Goal: Task Accomplishment & Management: Complete application form

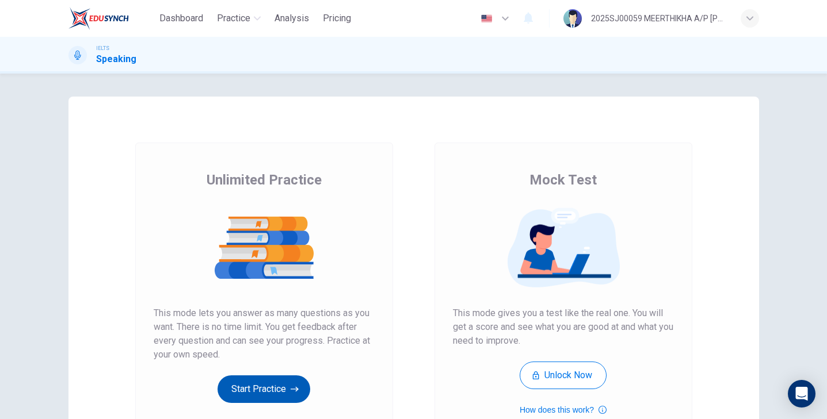
click at [274, 395] on button "Start Practice" at bounding box center [263, 390] width 93 height 28
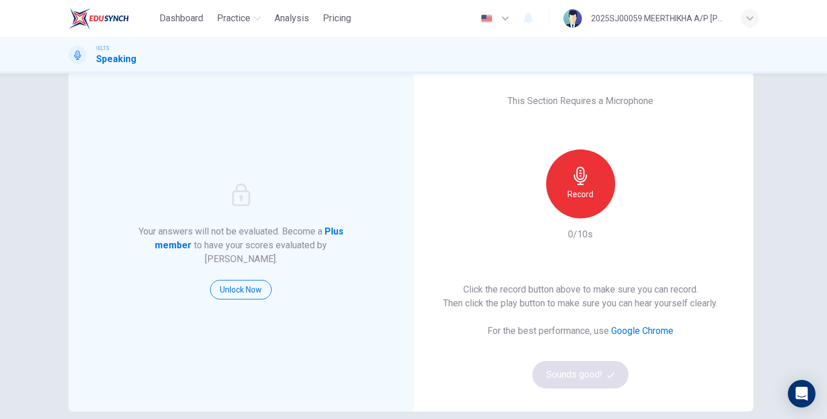
scroll to position [25, 0]
click at [577, 186] on div "Record" at bounding box center [580, 184] width 69 height 69
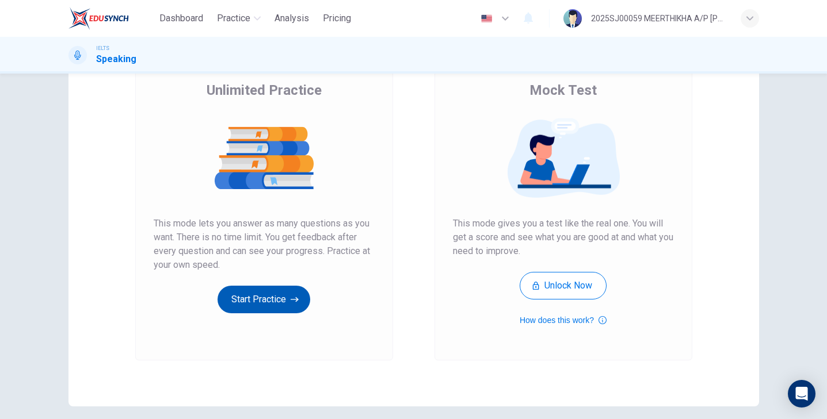
scroll to position [93, 0]
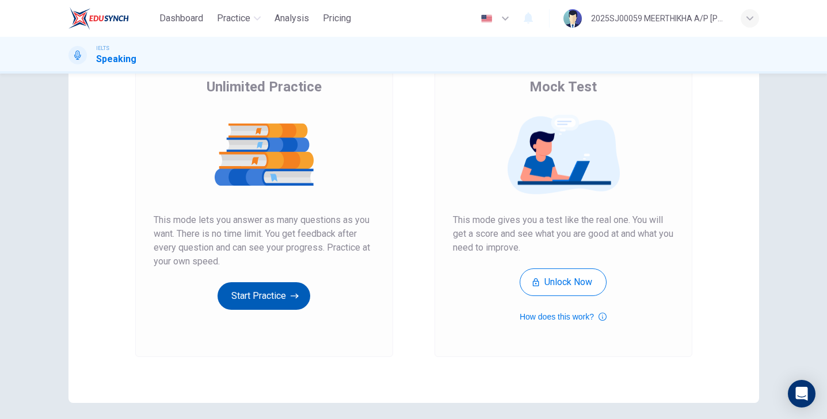
click at [251, 289] on button "Start Practice" at bounding box center [263, 296] width 93 height 28
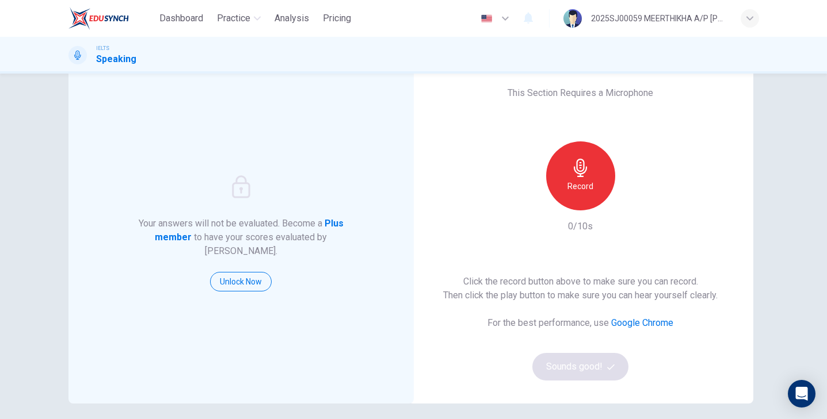
scroll to position [35, 0]
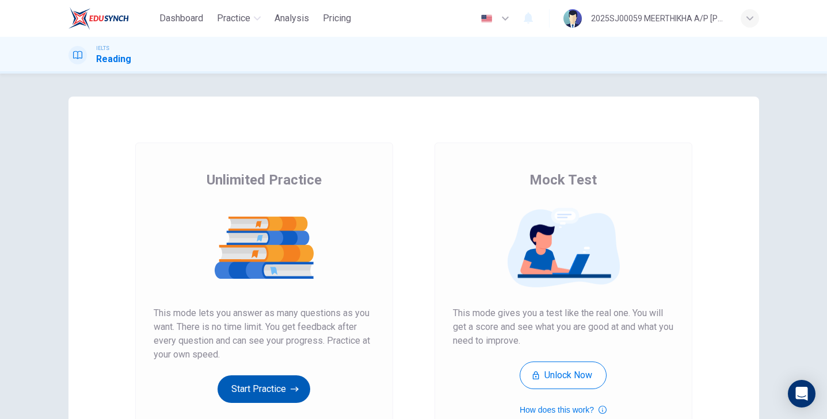
click at [278, 376] on button "Start Practice" at bounding box center [263, 390] width 93 height 28
click at [268, 392] on button "Start Practice" at bounding box center [263, 390] width 93 height 28
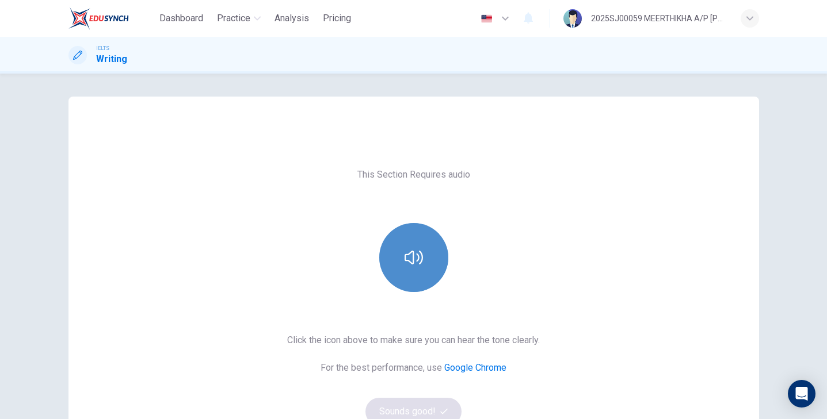
click at [402, 278] on button "button" at bounding box center [413, 257] width 69 height 69
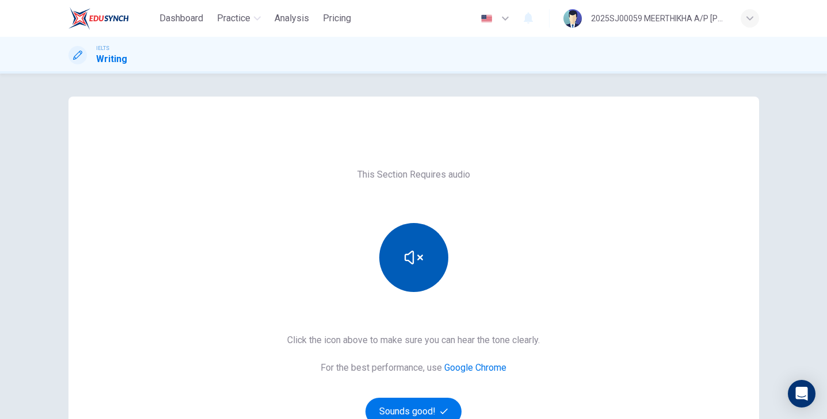
click at [402, 278] on button "button" at bounding box center [413, 257] width 69 height 69
click at [403, 285] on button "button" at bounding box center [413, 257] width 69 height 69
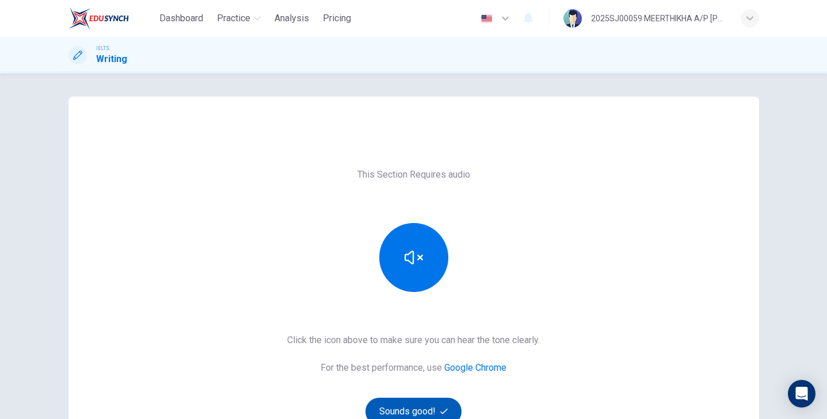
click at [403, 411] on button "Sounds good!" at bounding box center [413, 412] width 97 height 28
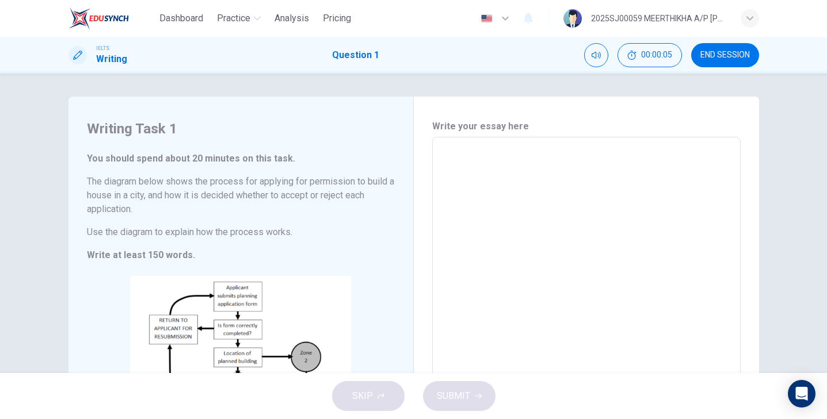
click at [488, 172] on textarea at bounding box center [586, 307] width 292 height 321
type textarea "t"
type textarea "x"
type textarea "th"
type textarea "x"
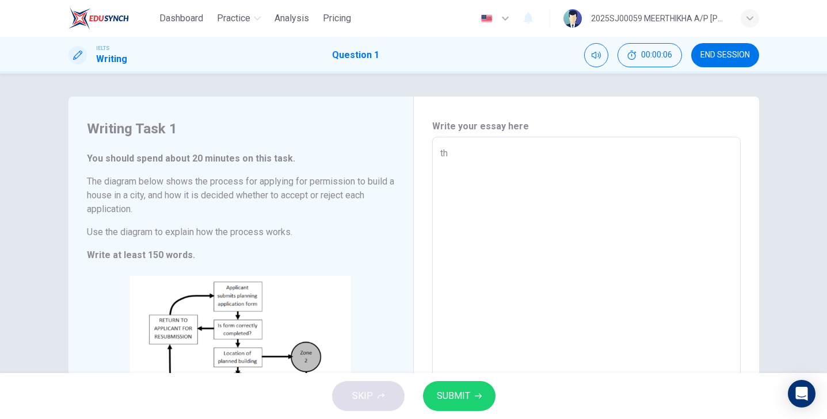
type textarea "the"
type textarea "x"
type textarea "the"
type textarea "x"
type textarea "the t"
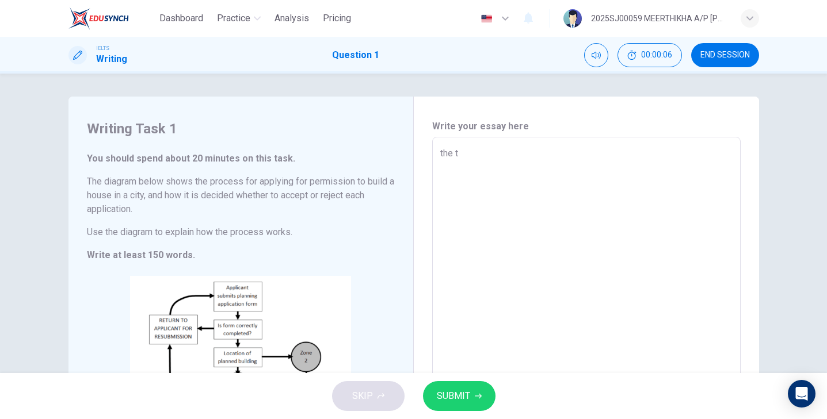
type textarea "x"
type textarea "the ta"
type textarea "x"
type textarea "the tab"
type textarea "x"
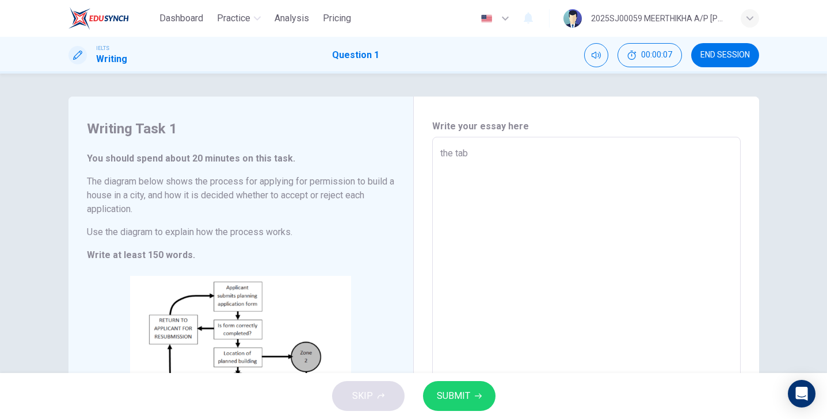
type textarea "the tabl"
type textarea "x"
type textarea "the table"
type textarea "x"
type textarea "the table"
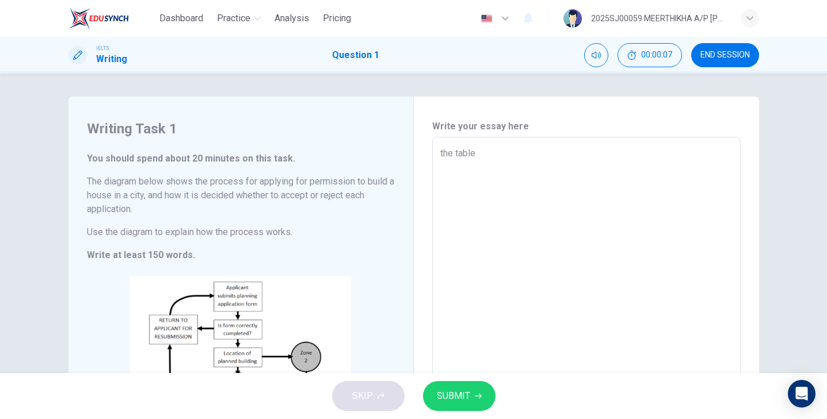
type textarea "x"
type textarea "the table b"
type textarea "x"
type textarea "the table be"
type textarea "x"
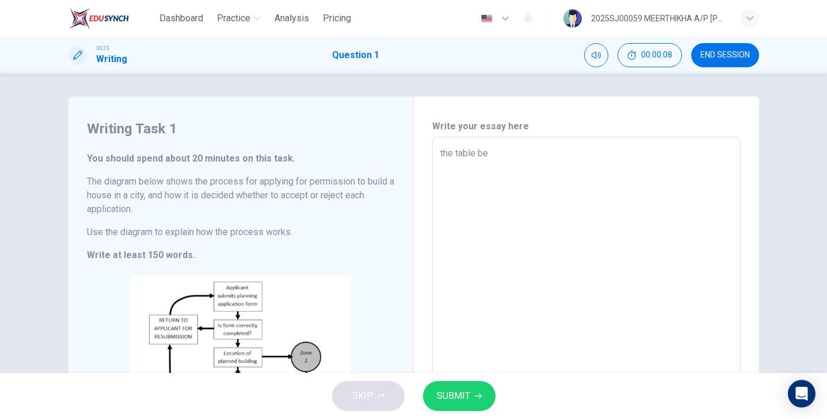
type textarea "the table bel"
type textarea "x"
type textarea "the table belo"
type textarea "x"
type textarea "the table beloe"
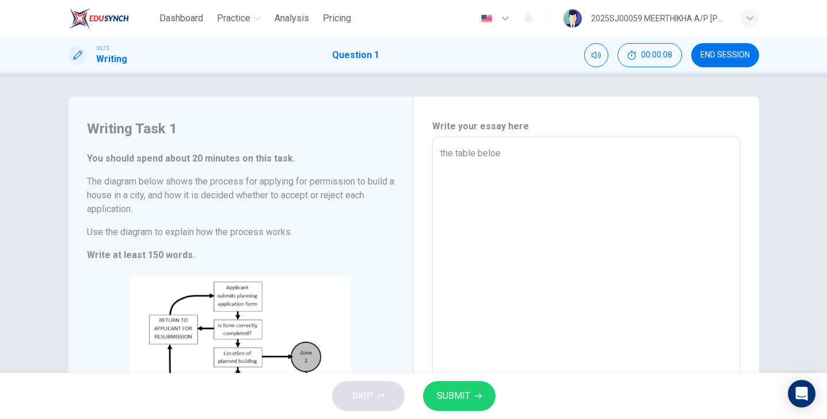
type textarea "x"
type textarea "the table belo"
type textarea "x"
type textarea "the table below"
type textarea "x"
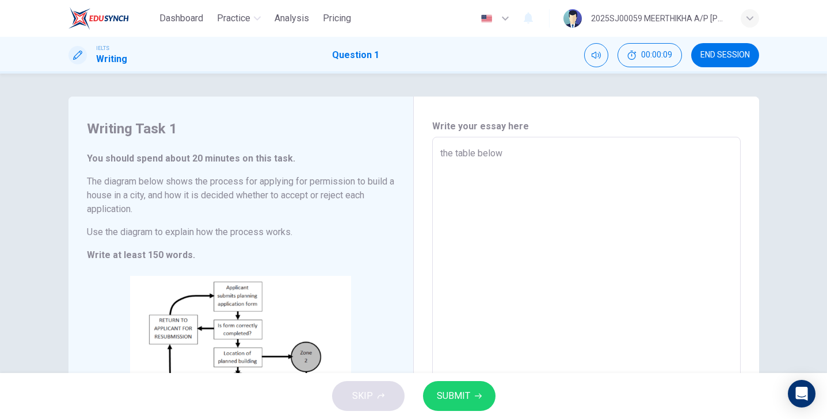
type textarea "the table below"
type textarea "x"
type textarea "the table below s"
type textarea "x"
type textarea "the table below sh"
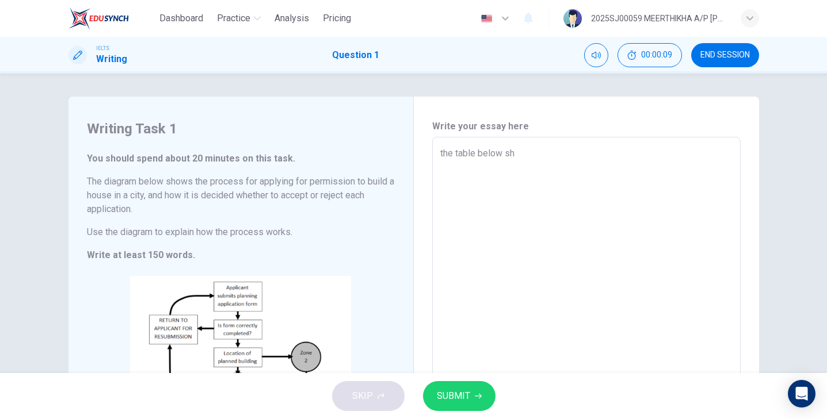
type textarea "x"
type textarea "the table below sho"
type textarea "x"
type textarea "the table below show"
type textarea "x"
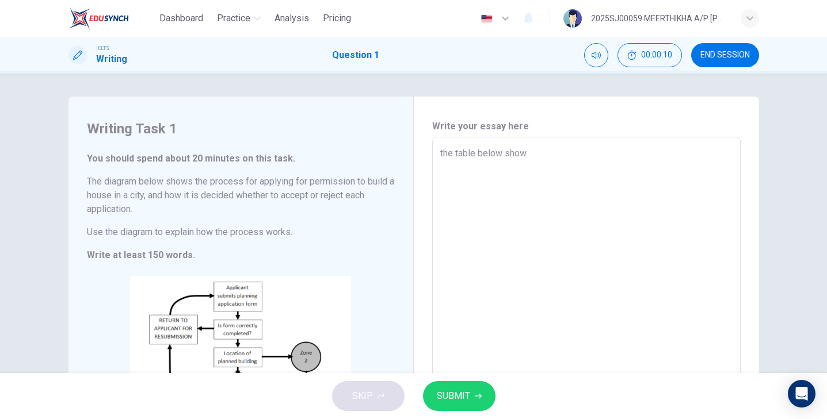
type textarea "the table below shows"
type textarea "x"
type textarea "the table below shows"
type textarea "x"
type textarea "the table below shows t"
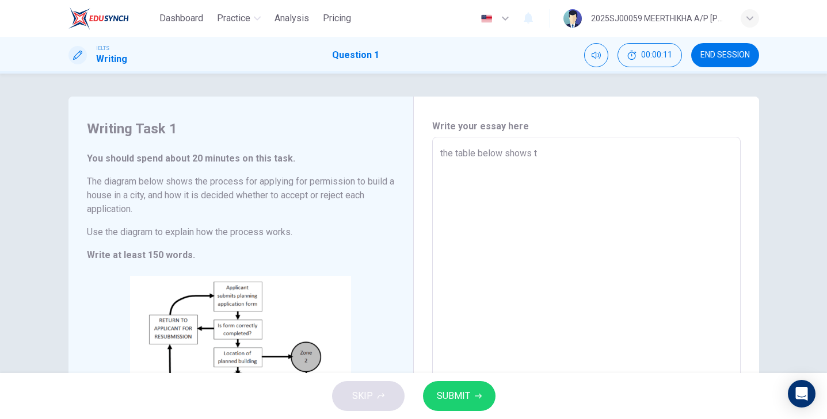
type textarea "x"
type textarea "the table below shows th"
type textarea "x"
type textarea "the table below shows the"
type textarea "x"
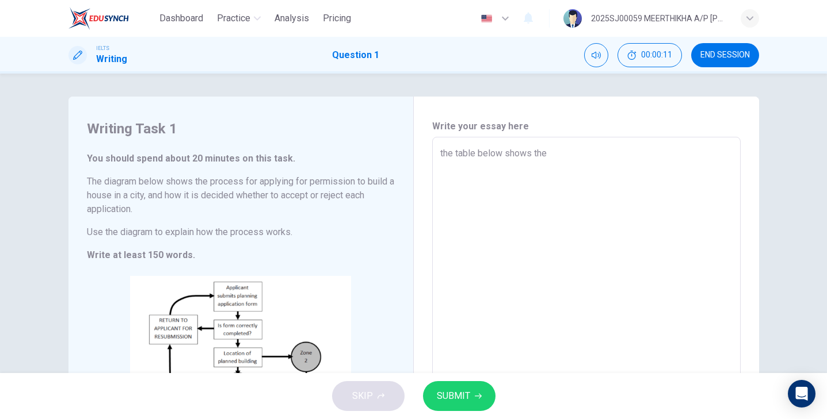
type textarea "the table below shows the"
type textarea "x"
type textarea "the table below shows the p"
type textarea "x"
type textarea "the table below shows the pr"
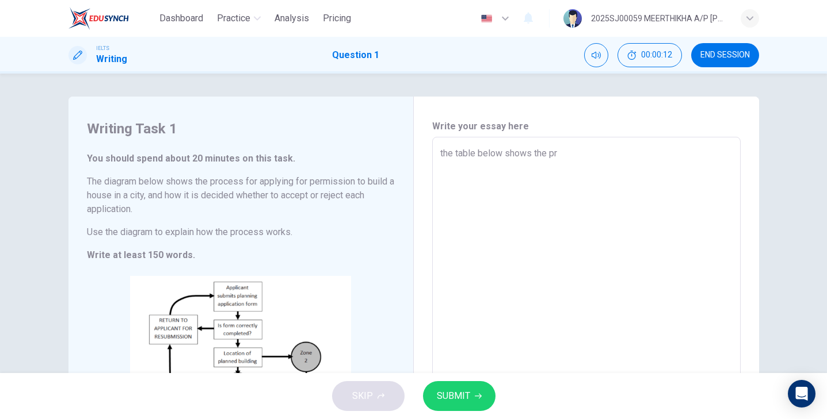
type textarea "x"
type textarea "the table below shows the pro"
type textarea "x"
type textarea "the table below shows the proc"
type textarea "x"
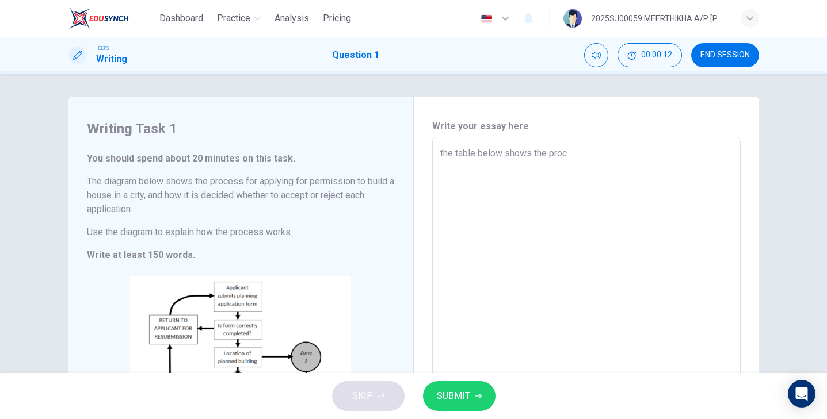
type textarea "the table below shows the proce"
type textarea "x"
type textarea "the table below shows the proces"
type textarea "x"
type textarea "the table below shows the process"
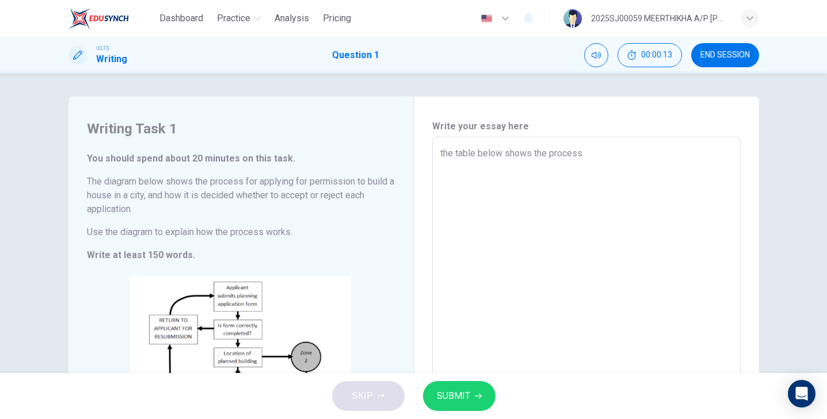
type textarea "x"
type textarea "the table below shows the process"
click at [464, 397] on span "SUBMIT" at bounding box center [453, 396] width 33 height 16
type textarea "x"
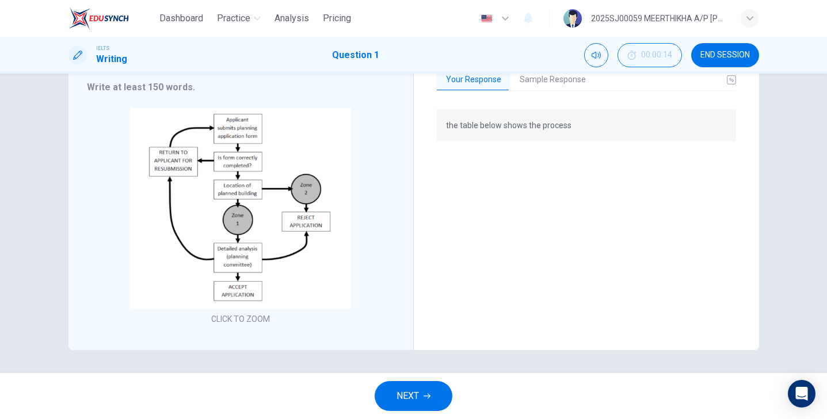
scroll to position [146, 0]
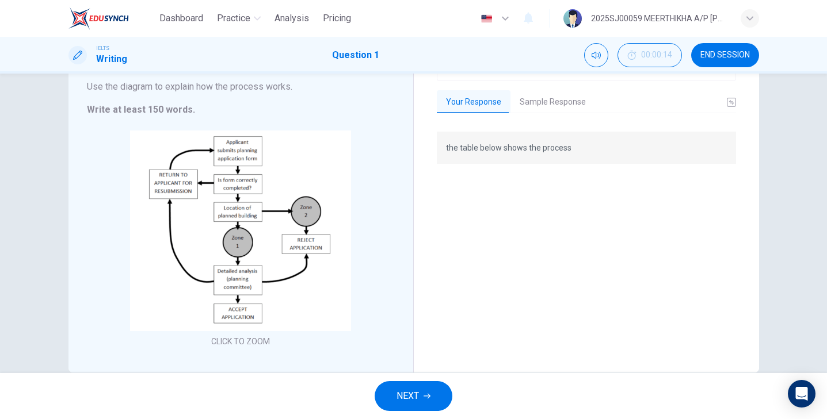
click at [555, 102] on button "Sample Response" at bounding box center [552, 102] width 85 height 24
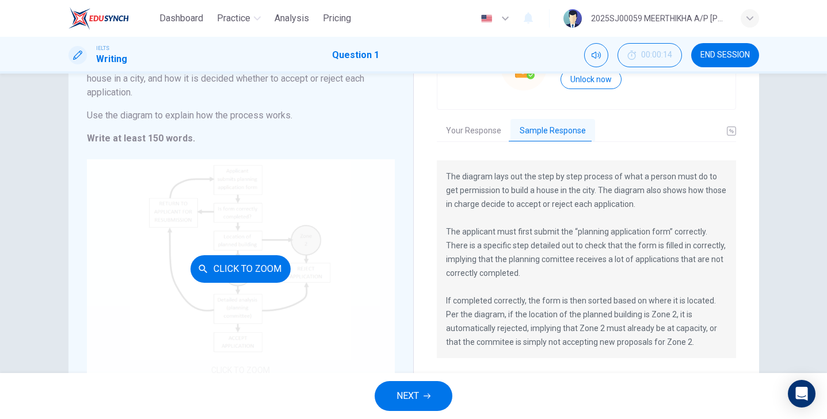
scroll to position [118, 0]
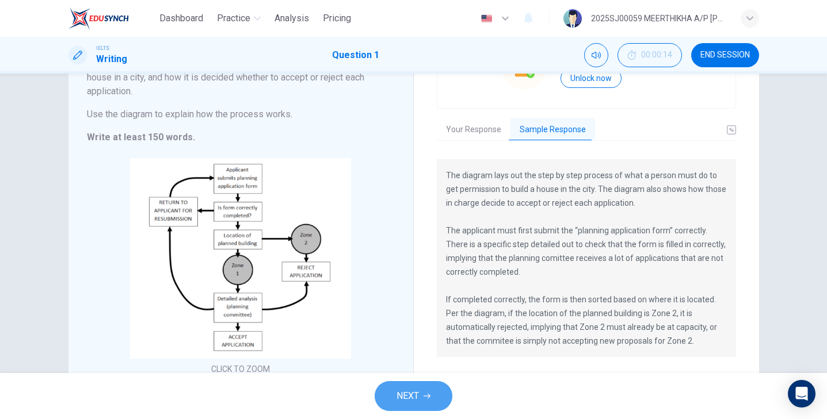
click at [416, 398] on span "NEXT" at bounding box center [407, 396] width 22 height 16
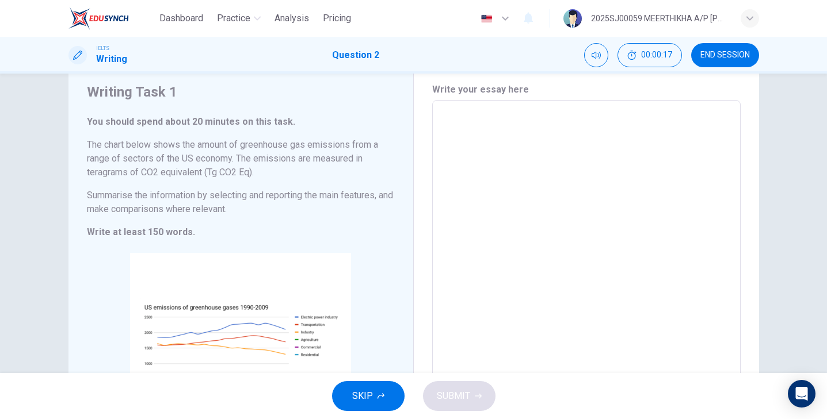
scroll to position [23, 0]
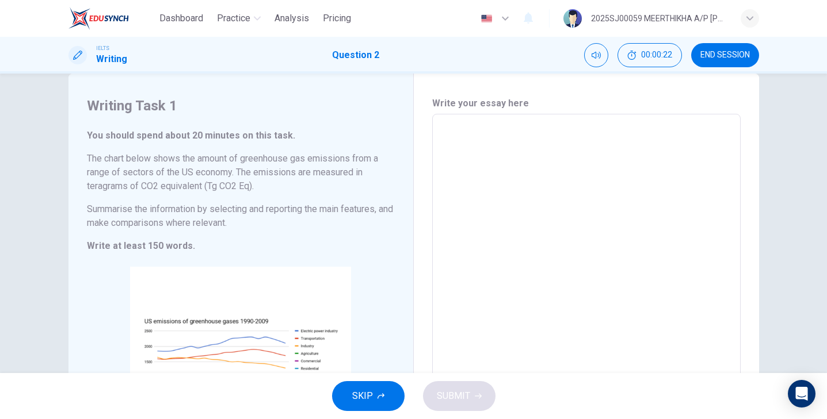
click at [518, 204] on textarea at bounding box center [586, 291] width 292 height 335
type textarea "t"
type textarea "x"
type textarea "th"
type textarea "x"
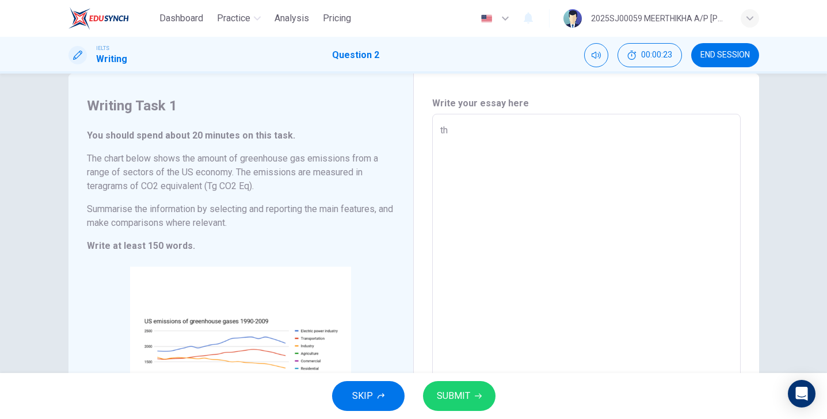
type textarea "the"
type textarea "x"
type textarea "the"
type textarea "x"
type textarea "the g"
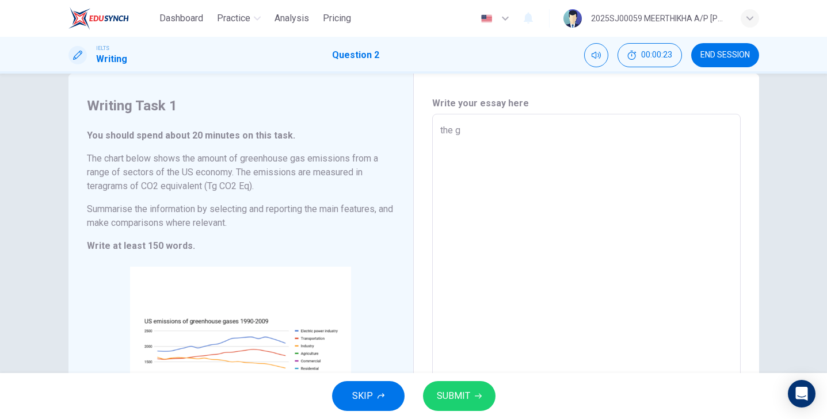
type textarea "x"
type textarea "the gr"
type textarea "x"
type textarea "the gra"
type textarea "x"
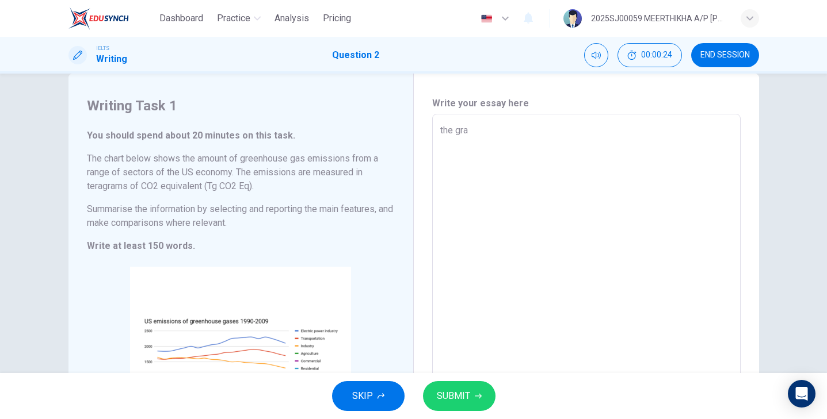
type textarea "the grap"
type textarea "x"
type textarea "the graph"
type textarea "x"
type textarea "the graph"
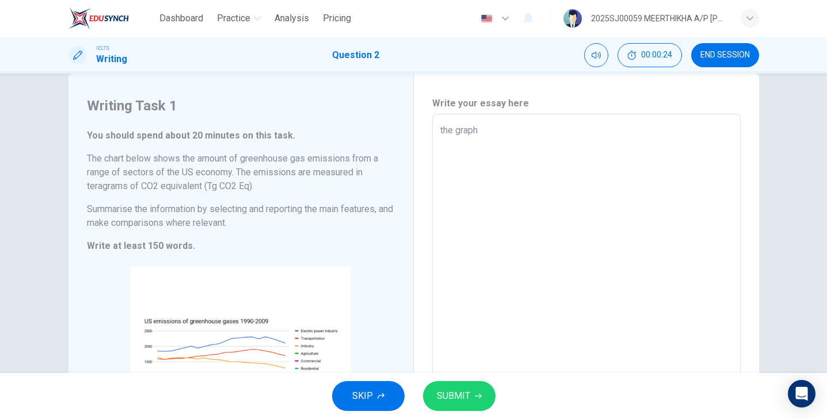
type textarea "x"
type textarea "the graph b"
type textarea "x"
type textarea "the graph be"
type textarea "x"
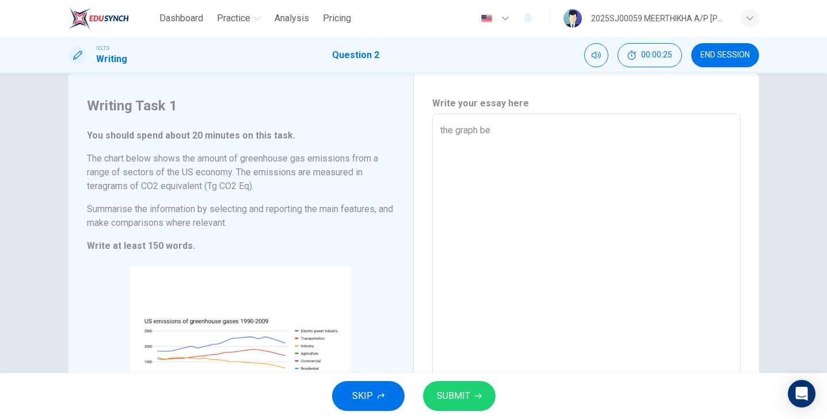
type textarea "the graph bel"
type textarea "x"
type textarea "the graph belo"
type textarea "x"
type textarea "the graph below"
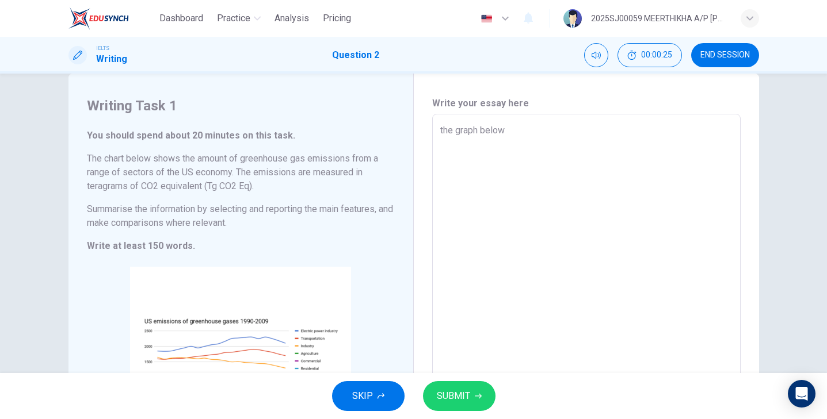
type textarea "x"
type textarea "the graph below"
type textarea "x"
type textarea "the graph below s"
type textarea "x"
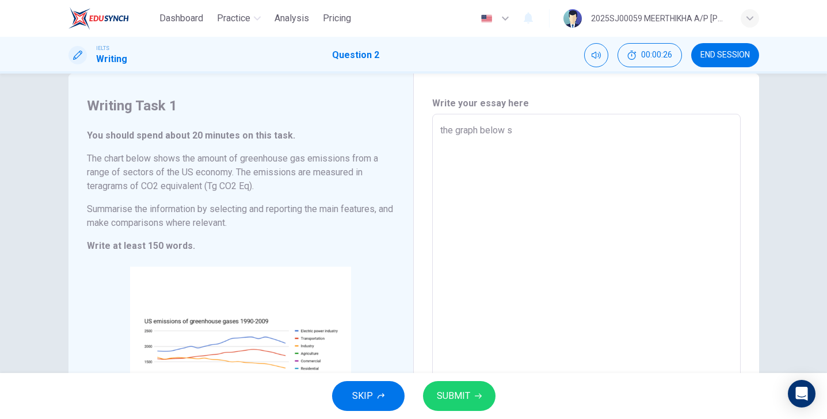
type textarea "the graph below sh"
type textarea "x"
type textarea "the graph below sho"
type textarea "x"
type textarea "the graph below shoe"
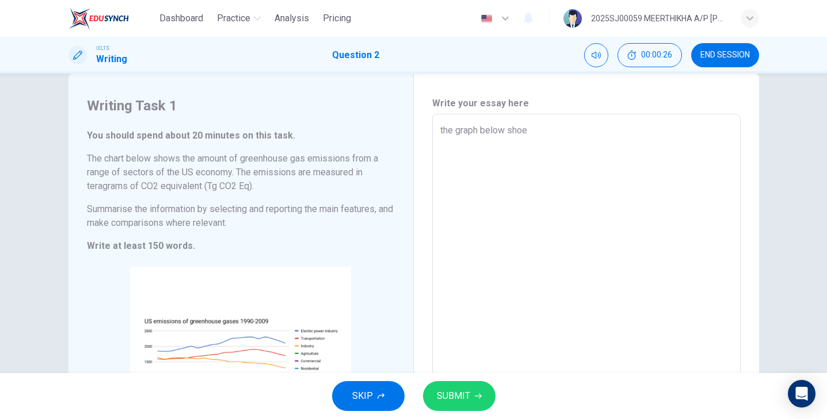
type textarea "x"
type textarea "the graph below sho"
type textarea "x"
type textarea "the graph below show"
type textarea "x"
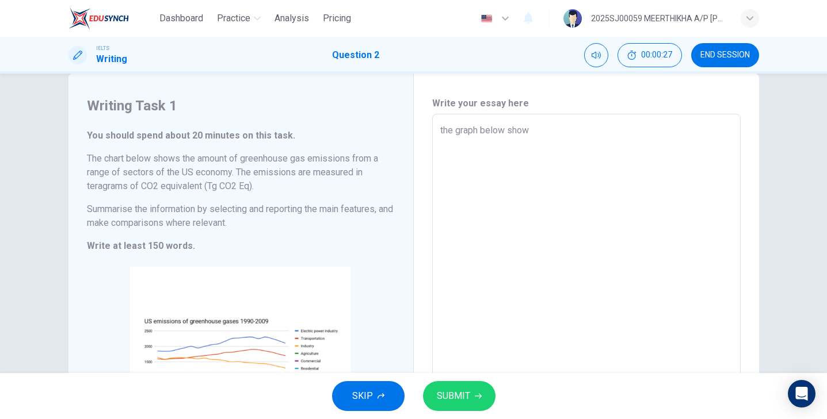
type textarea "the graph below shows"
type textarea "x"
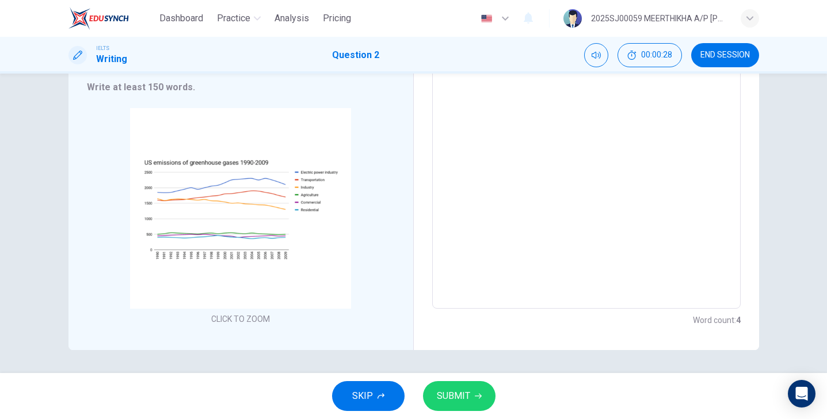
type textarea "the graph below shows"
click at [453, 397] on span "SUBMIT" at bounding box center [453, 396] width 33 height 16
type textarea "x"
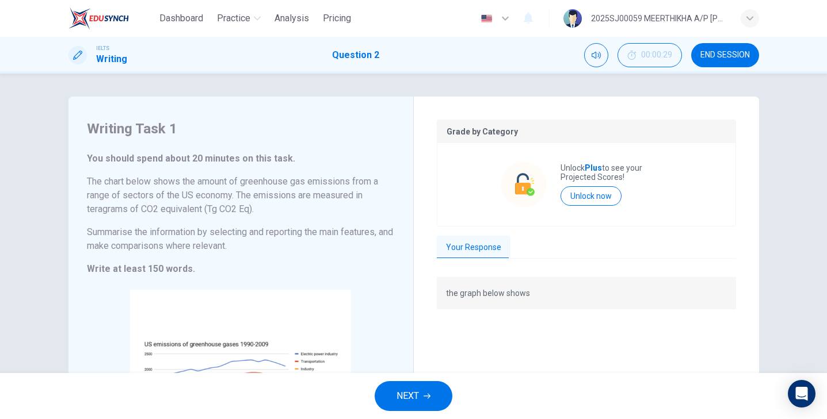
scroll to position [0, 0]
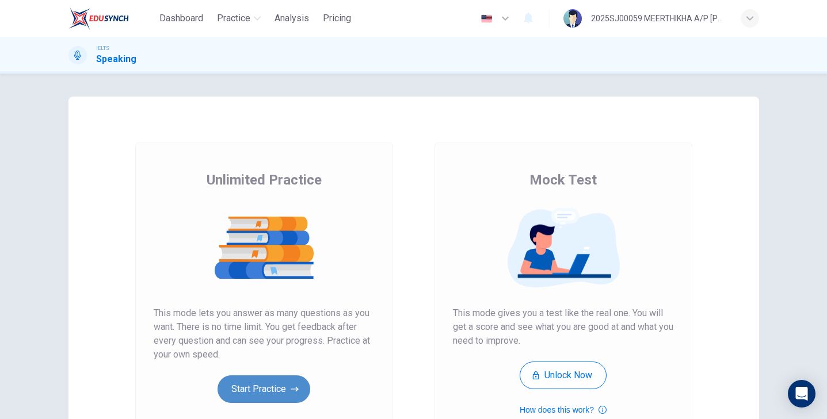
click at [264, 387] on button "Start Practice" at bounding box center [263, 390] width 93 height 28
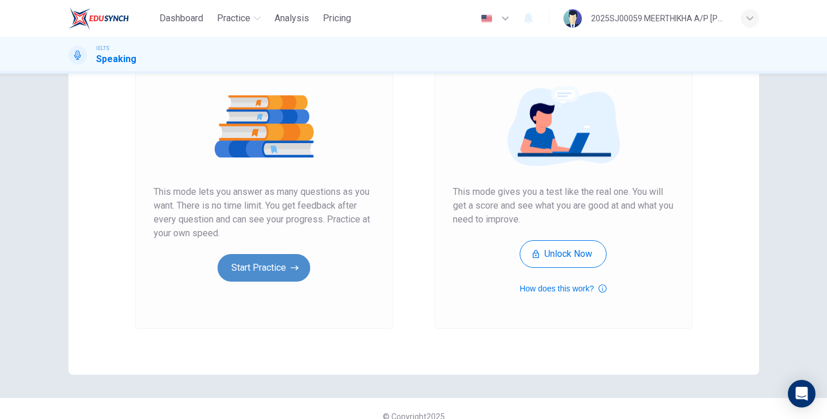
click at [291, 274] on button "Start Practice" at bounding box center [263, 268] width 93 height 28
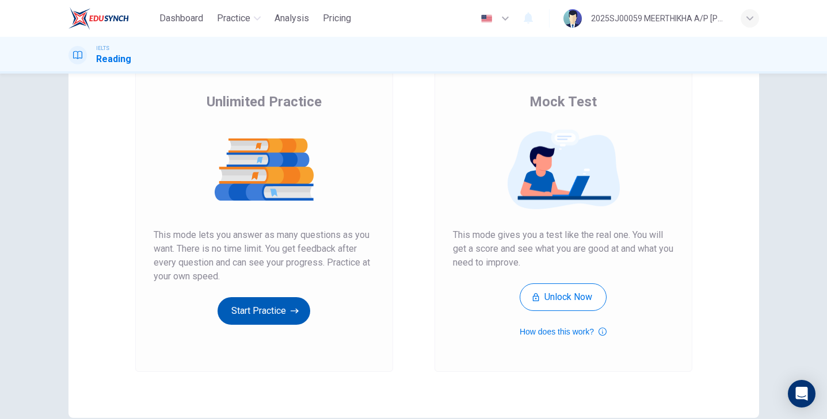
scroll to position [82, 0]
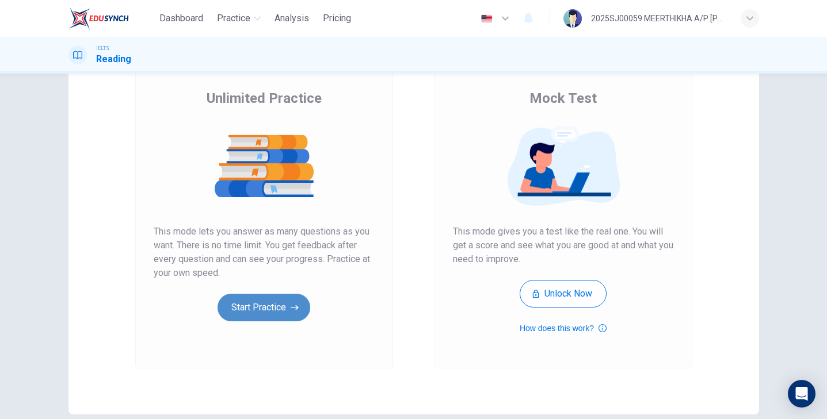
click at [283, 315] on button "Start Practice" at bounding box center [263, 308] width 93 height 28
